Goal: Transaction & Acquisition: Purchase product/service

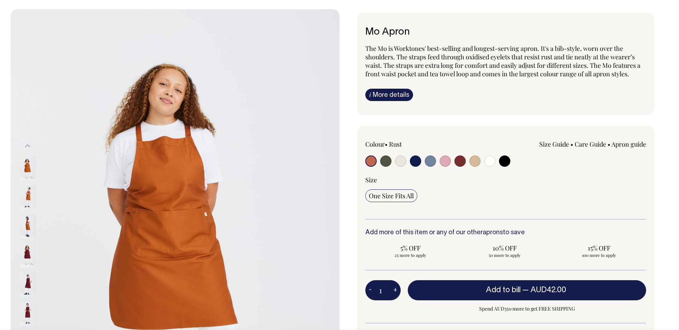
click at [385, 163] on input "radio" at bounding box center [385, 161] width 11 height 11
radio input "true"
select select "Olive"
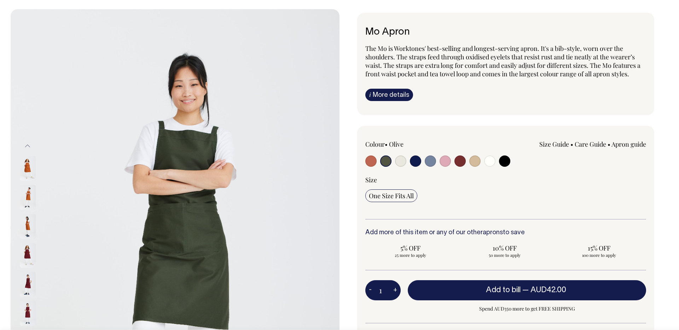
scroll to position [28, 0]
click at [398, 163] on input "radio" at bounding box center [400, 160] width 11 height 11
radio input "true"
select select "Natural"
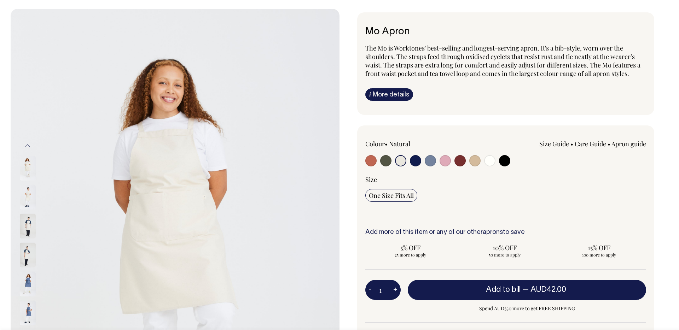
click at [413, 162] on input "radio" at bounding box center [415, 160] width 11 height 11
radio input "true"
select select "Dark Navy"
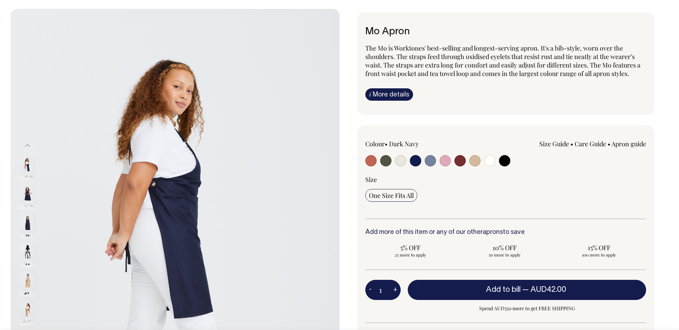
click at [431, 161] on input "radio" at bounding box center [430, 160] width 11 height 11
radio input "true"
select select "Blue/Grey"
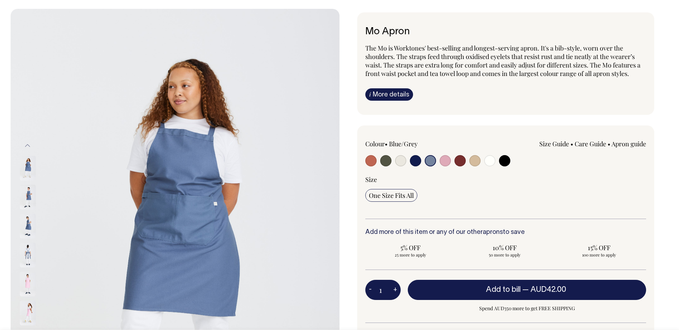
click at [449, 161] on input "radio" at bounding box center [444, 160] width 11 height 11
radio input "true"
select select "Pink"
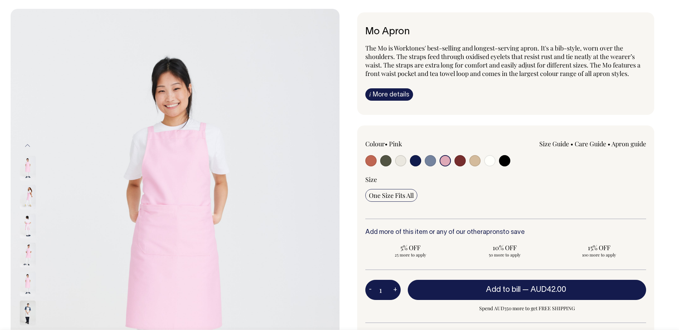
click at [465, 158] on input "radio" at bounding box center [459, 160] width 11 height 11
radio input "true"
select select "Burgundy"
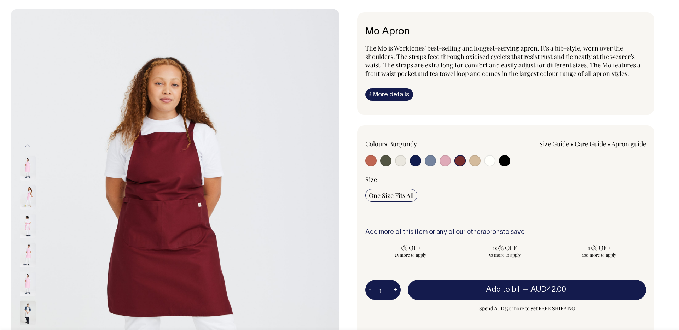
drag, startPoint x: 480, startPoint y: 160, endPoint x: 496, endPoint y: 160, distance: 15.2
click at [481, 160] on div "Size Guide Size Guide Measurement cm Bib Width 26 Length at centre front 90 Wid…" at bounding box center [562, 151] width 168 height 23
click at [506, 163] on input "radio" at bounding box center [504, 160] width 11 height 11
radio input "true"
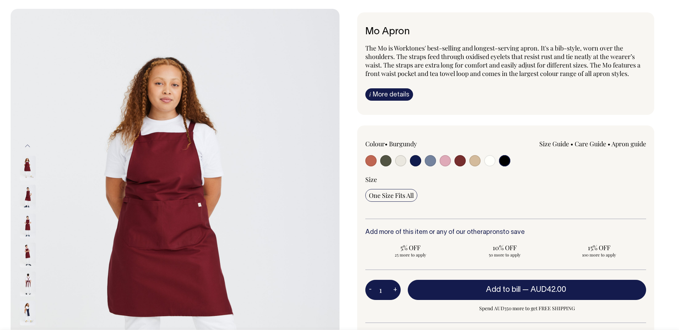
select select "Black"
